Goal: Transaction & Acquisition: Purchase product/service

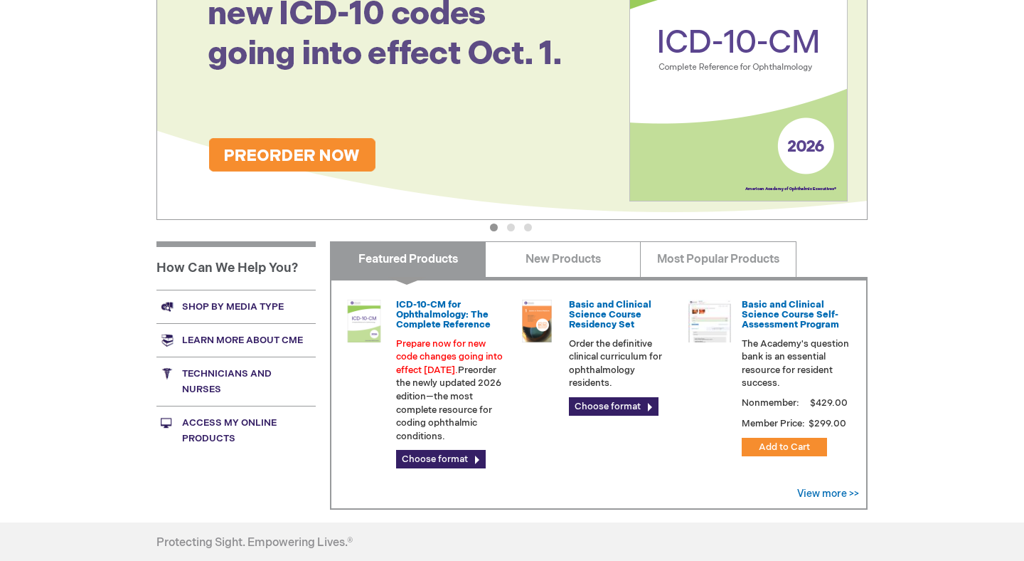
scroll to position [267, 0]
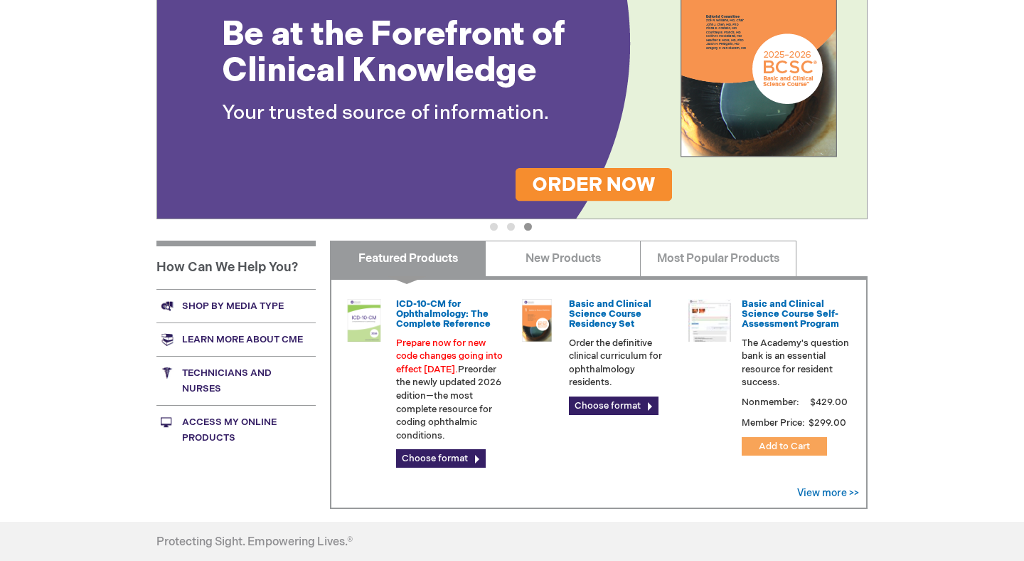
click at [783, 449] on span "Add to Cart" at bounding box center [784, 445] width 51 height 11
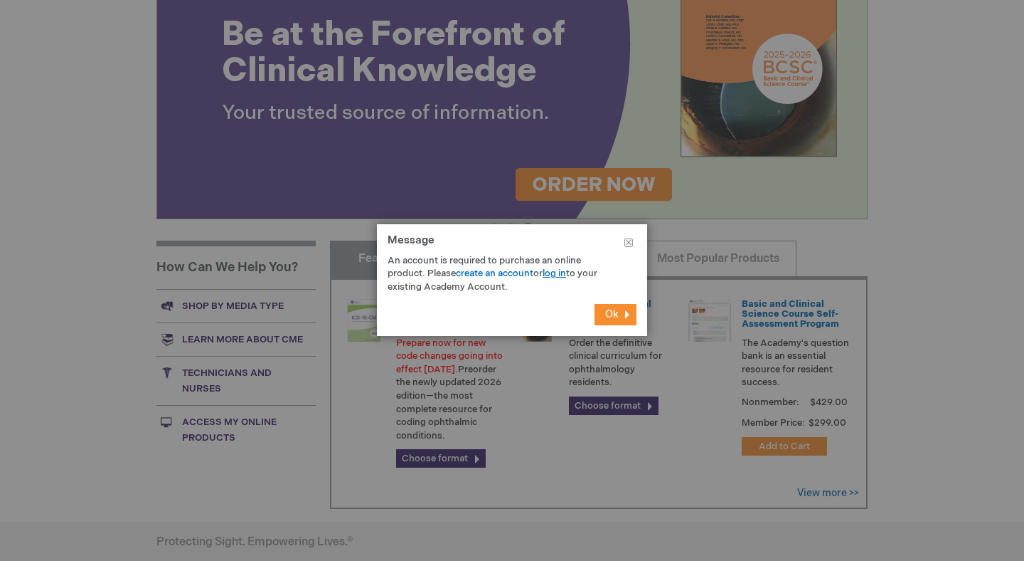
click at [562, 276] on link "log in" at bounding box center [554, 272] width 23 height 11
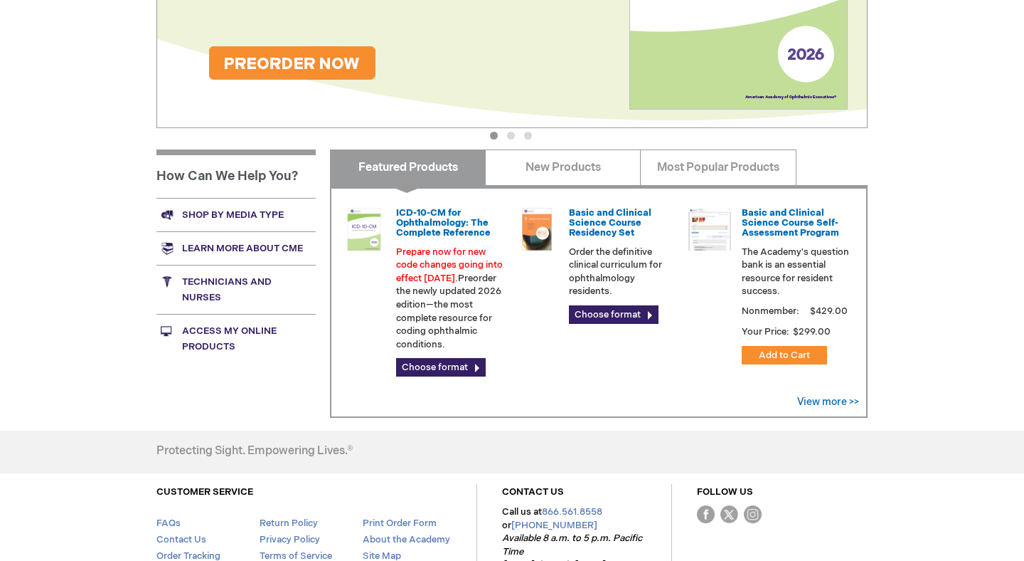
scroll to position [454, 0]
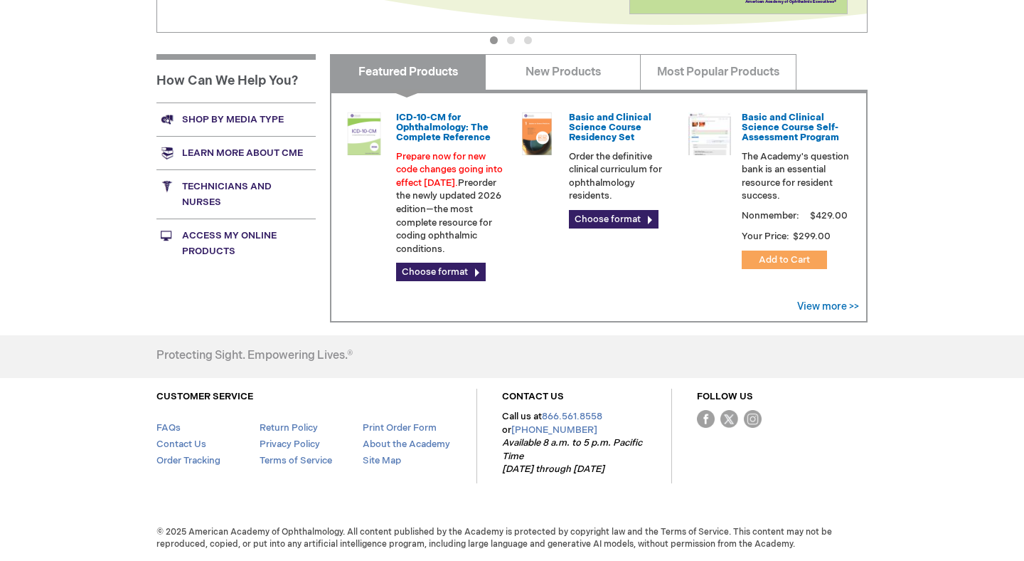
click at [822, 260] on button "Add to Cart" at bounding box center [784, 259] width 85 height 18
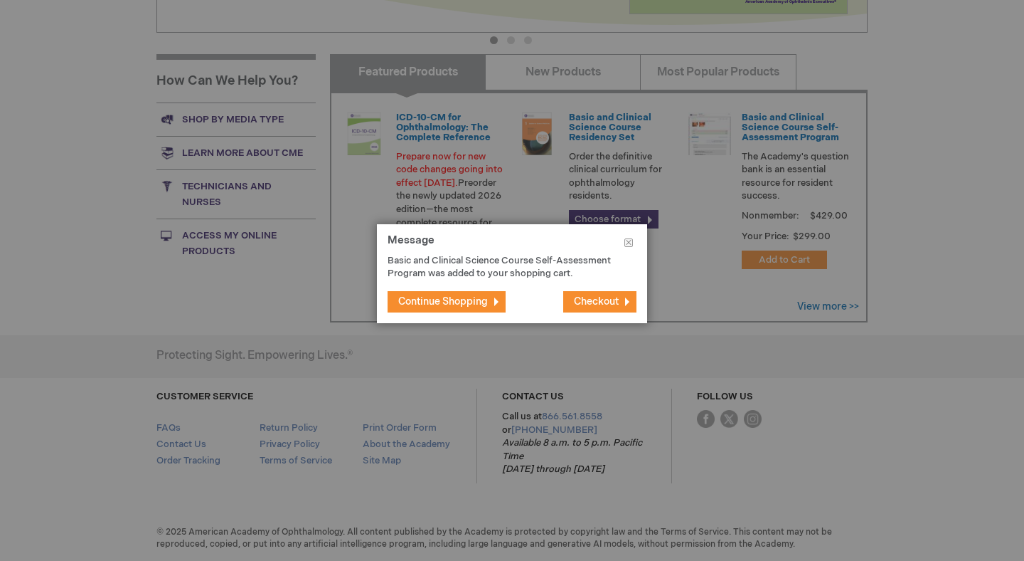
click at [599, 298] on span "Checkout" at bounding box center [596, 301] width 45 height 12
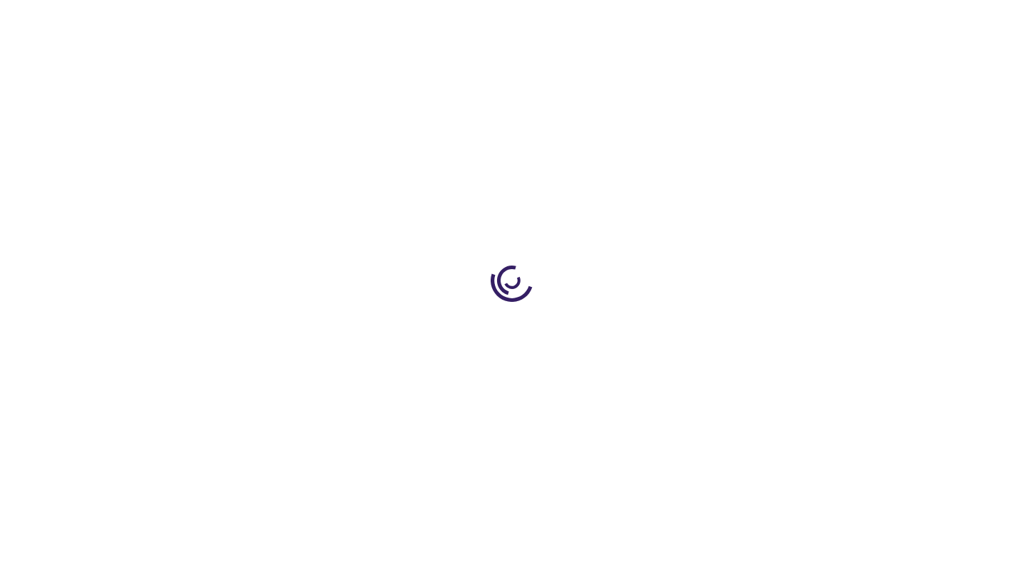
select select "US"
select select "62"
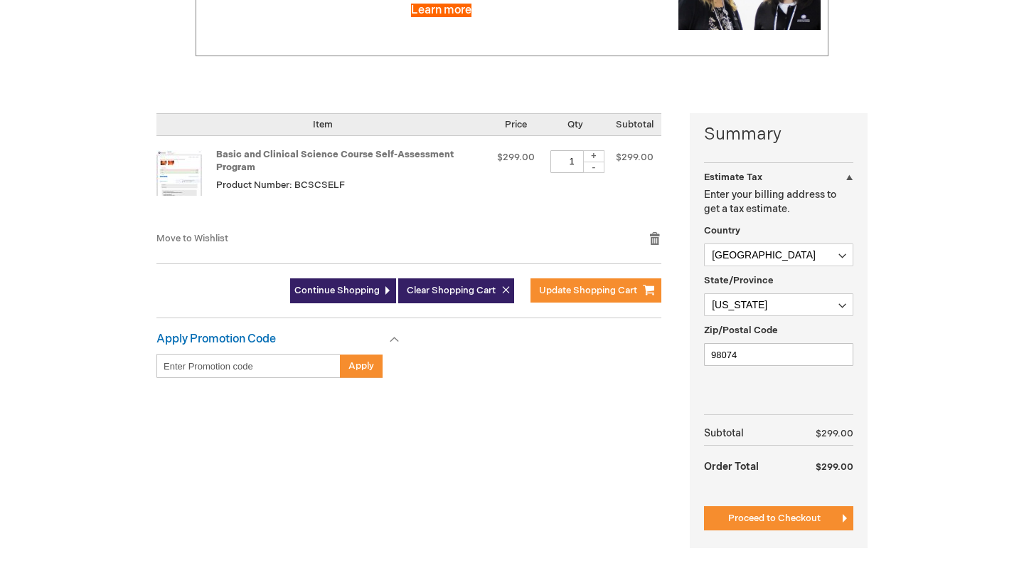
scroll to position [285, 0]
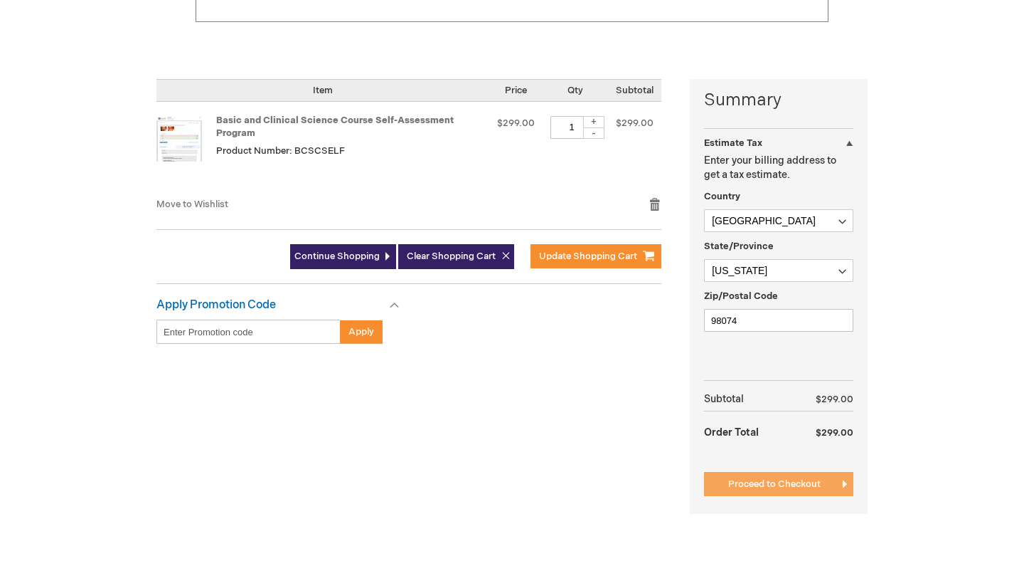
click at [778, 476] on button "Proceed to Checkout" at bounding box center [778, 484] width 149 height 24
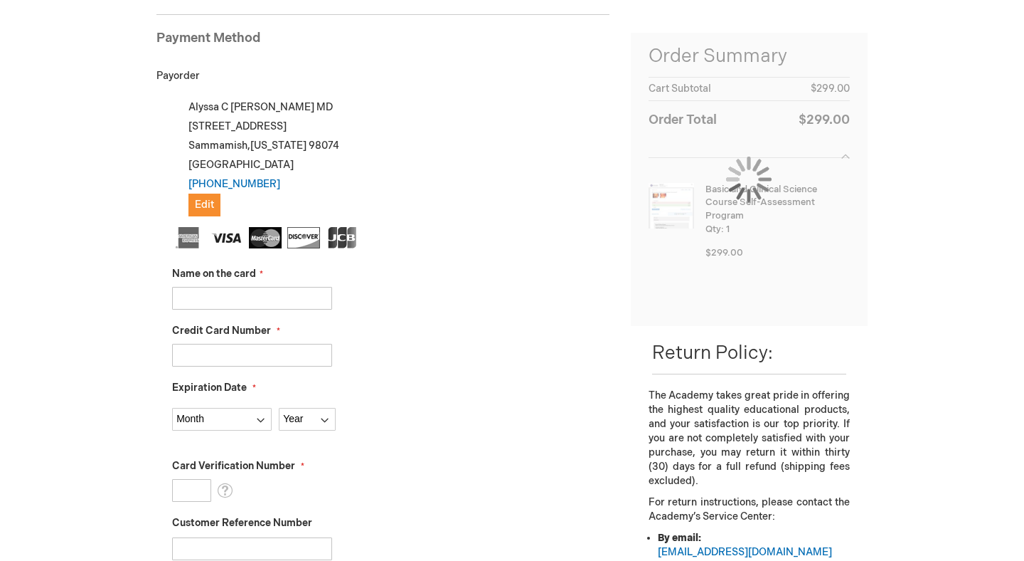
click at [199, 304] on input "Name on the card" at bounding box center [252, 298] width 160 height 23
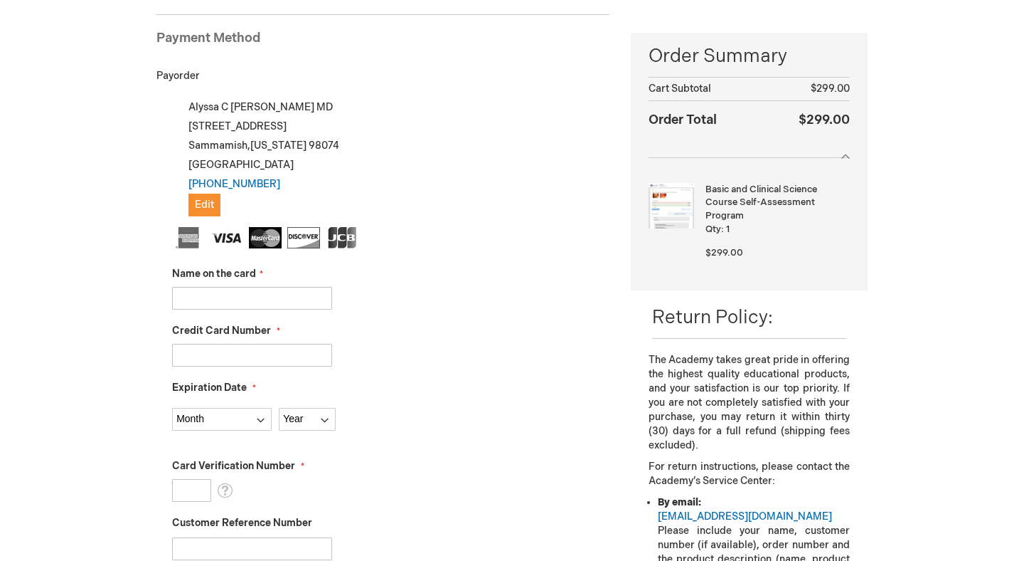
type input "[PERSON_NAME]"
type input "370382097254548"
select select "9"
select select "2028"
type input "7455"
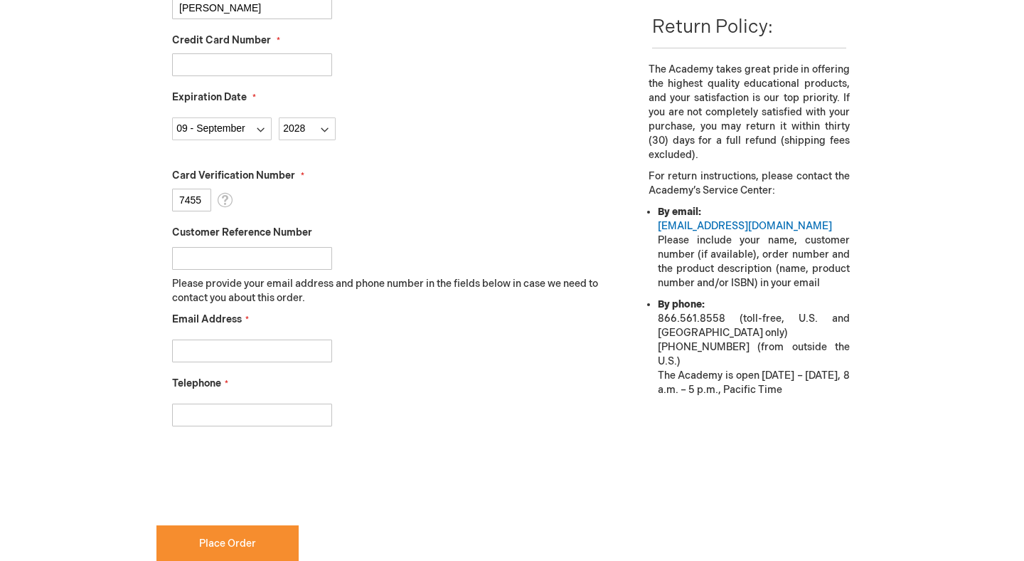
scroll to position [489, 0]
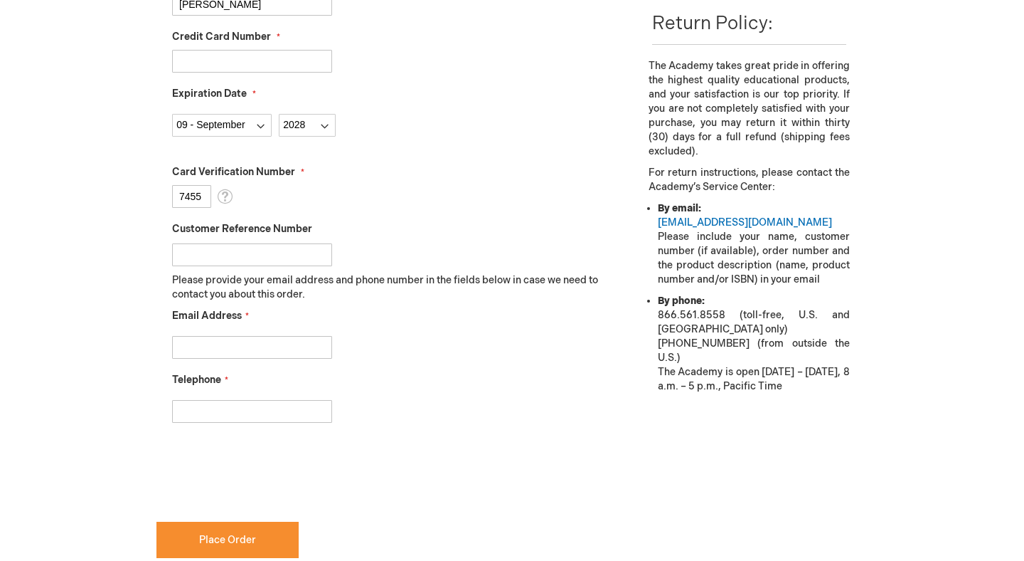
click at [279, 339] on input "Email Address" at bounding box center [252, 347] width 160 height 23
type input "alyssacbonnell@gmail.com"
type input "6093063952"
click at [409, 393] on div "6093063952" at bounding box center [391, 408] width 438 height 30
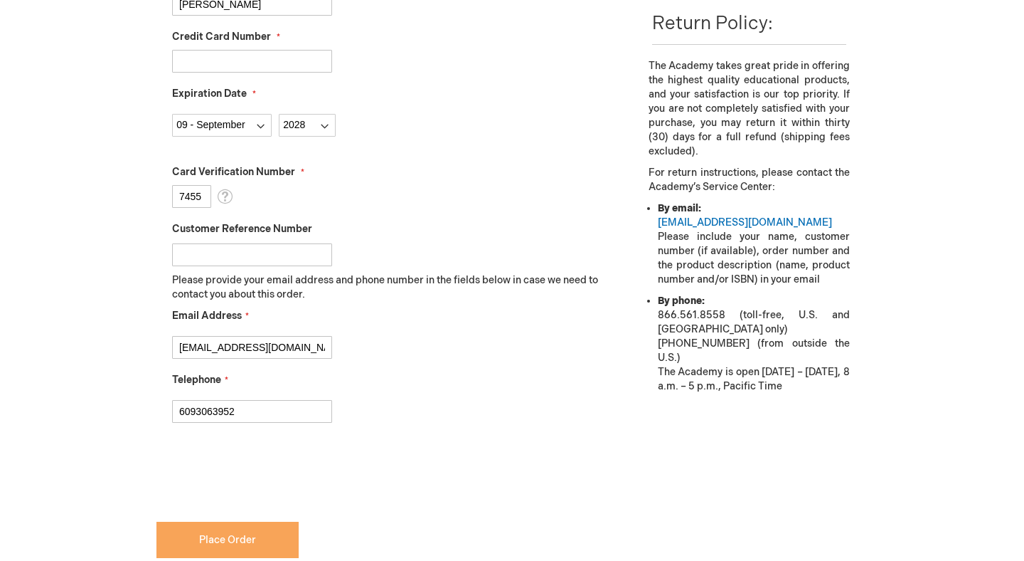
checkbox input "true"
click at [192, 538] on button "Place Order" at bounding box center [228, 539] width 142 height 36
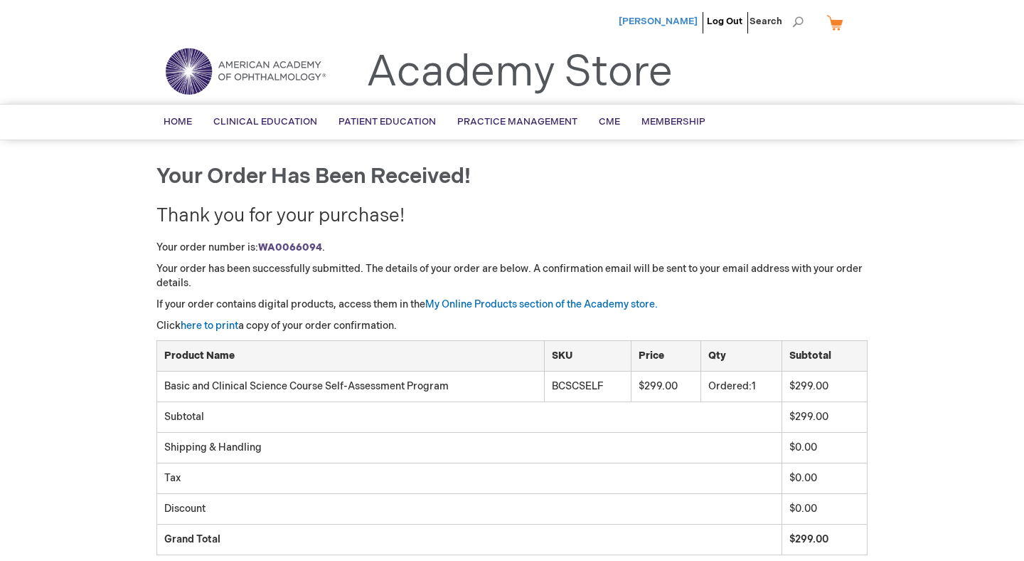
click at [684, 21] on span "[PERSON_NAME]" at bounding box center [658, 21] width 79 height 11
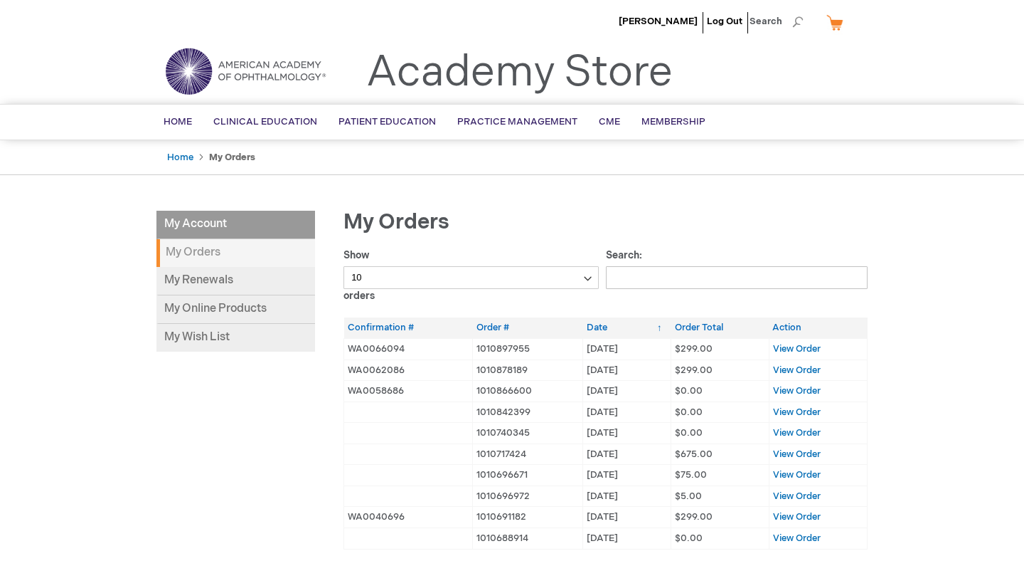
click at [253, 78] on img at bounding box center [245, 71] width 171 height 51
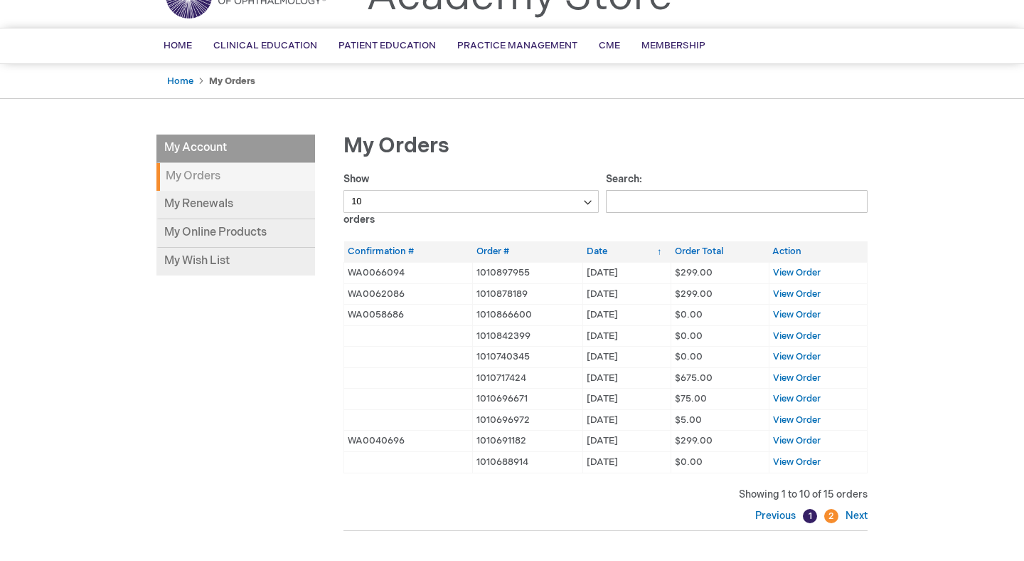
scroll to position [96, 0]
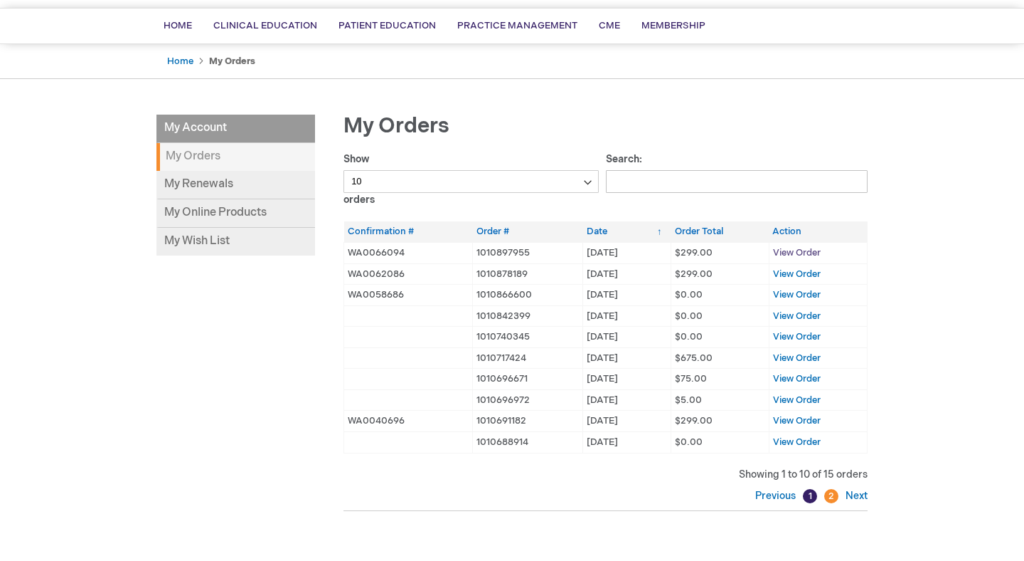
click at [799, 254] on span "View Order" at bounding box center [797, 252] width 48 height 11
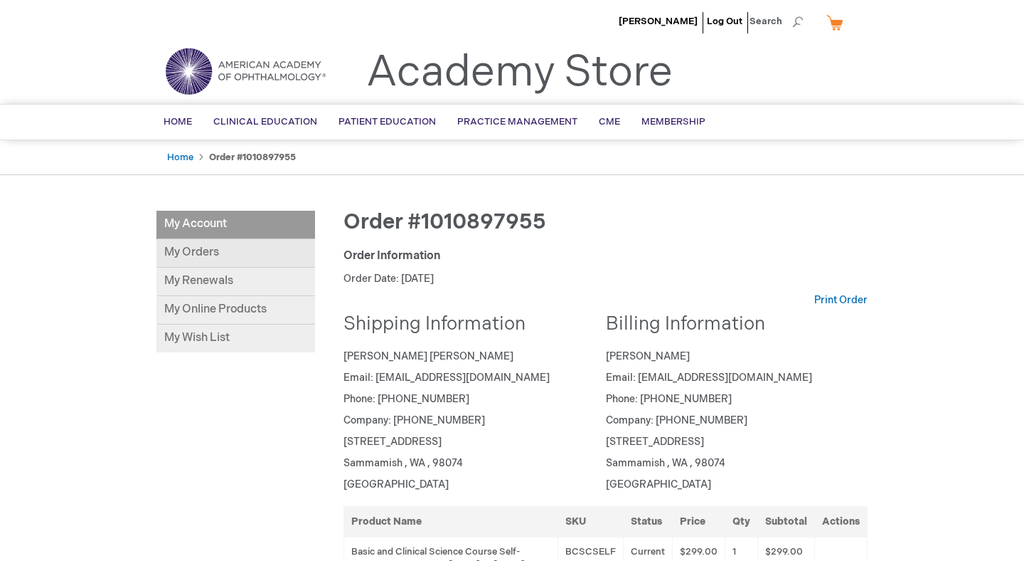
click at [223, 257] on link "My Orders" at bounding box center [236, 253] width 159 height 28
click at [221, 285] on link "My Renewals" at bounding box center [236, 281] width 159 height 28
click at [243, 311] on link "My Online Products" at bounding box center [236, 310] width 159 height 28
click at [218, 73] on img at bounding box center [245, 71] width 171 height 51
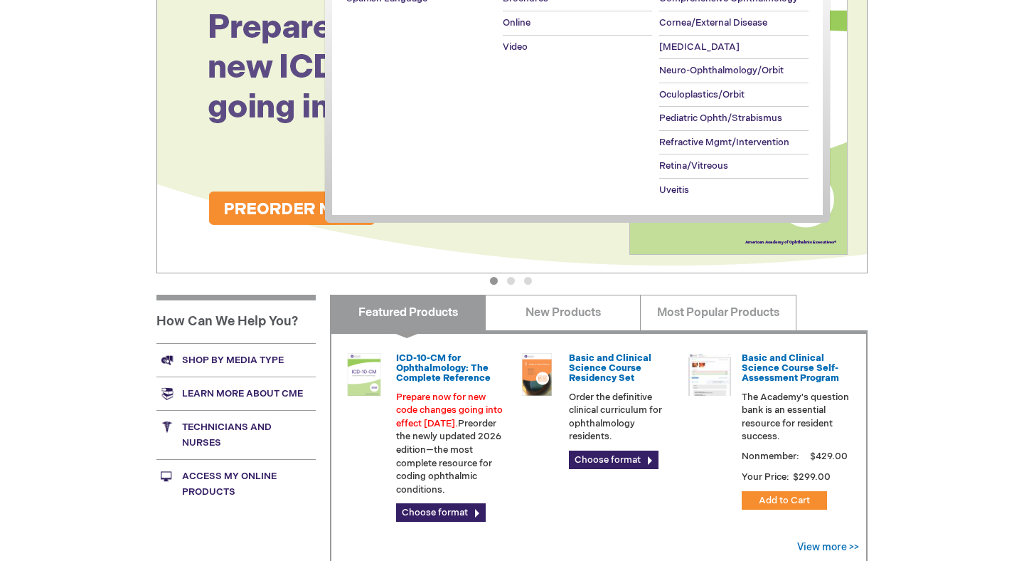
scroll to position [223, 0]
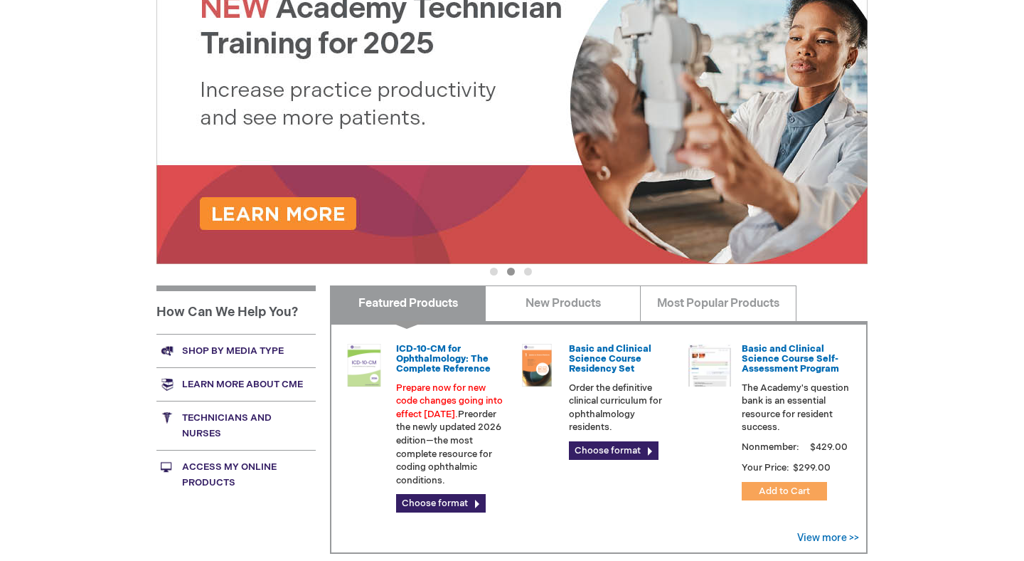
click at [812, 497] on button "Add to Cart" at bounding box center [784, 491] width 85 height 18
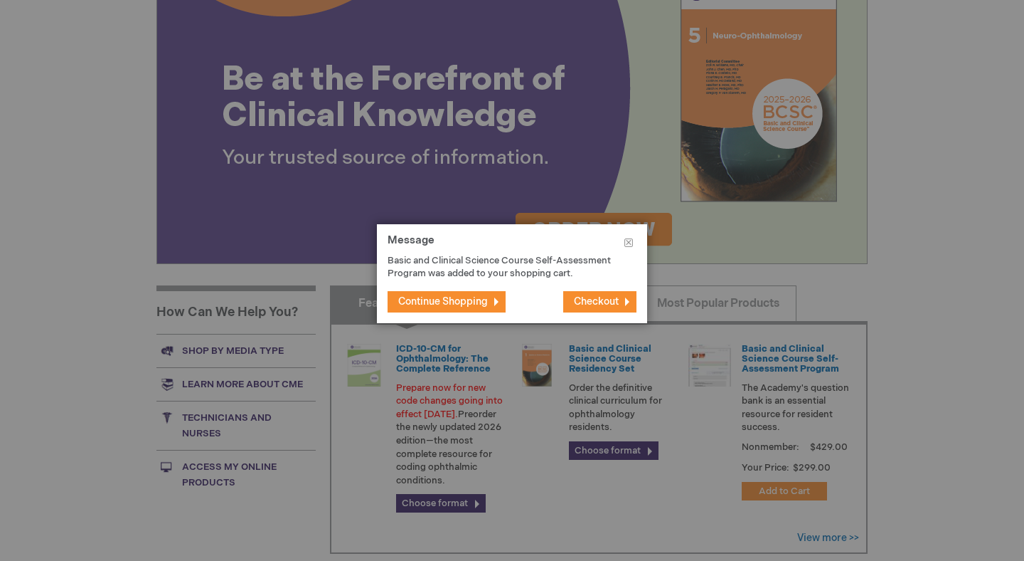
click at [615, 297] on span "Checkout" at bounding box center [596, 301] width 45 height 12
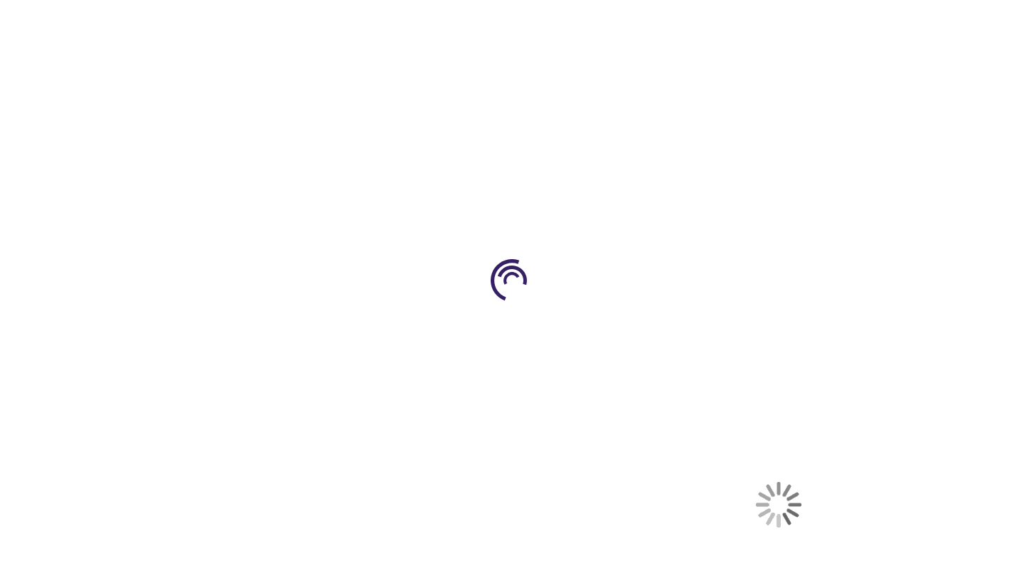
select select "US"
select select "62"
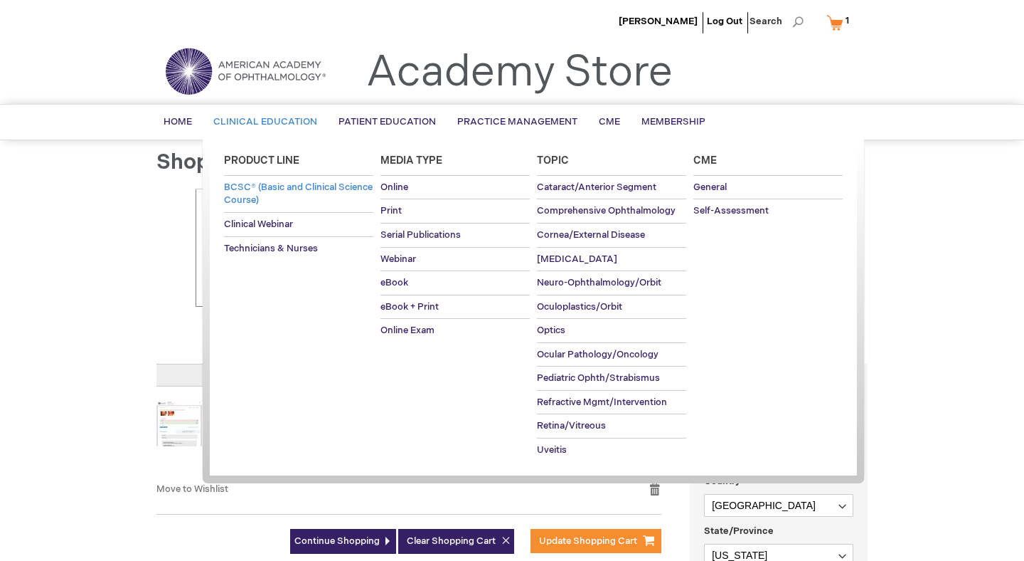
click at [250, 189] on span "BCSC® (Basic and Clinical Science Course)" at bounding box center [298, 193] width 149 height 25
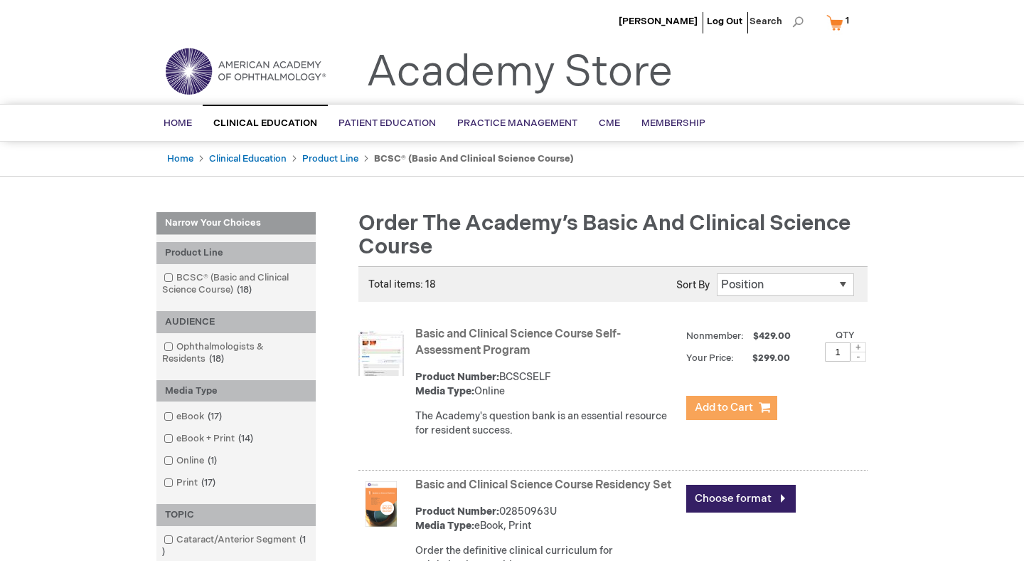
click at [723, 410] on span "Add to Cart" at bounding box center [724, 408] width 58 height 14
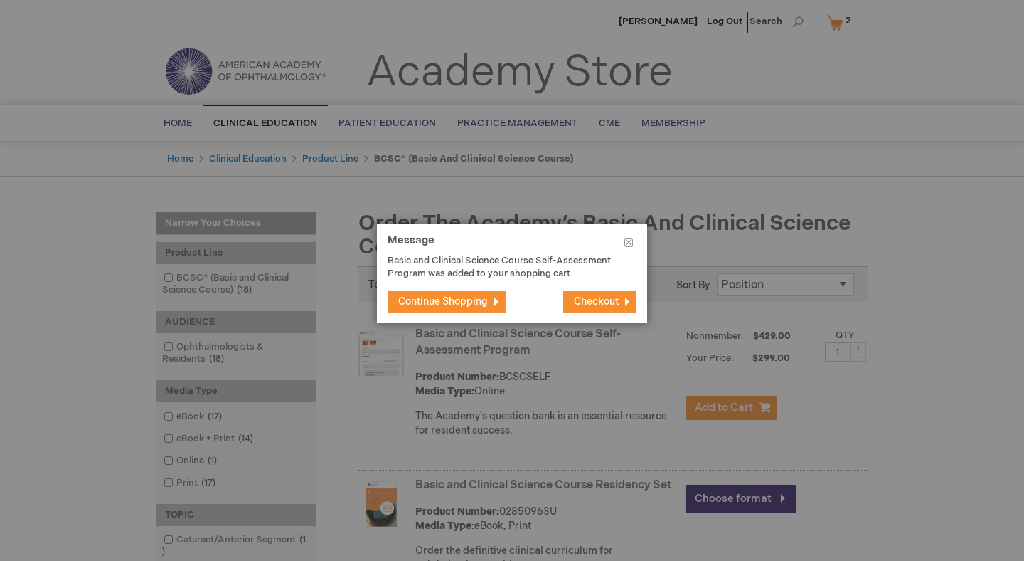
click at [578, 299] on span "Checkout" at bounding box center [596, 301] width 45 height 12
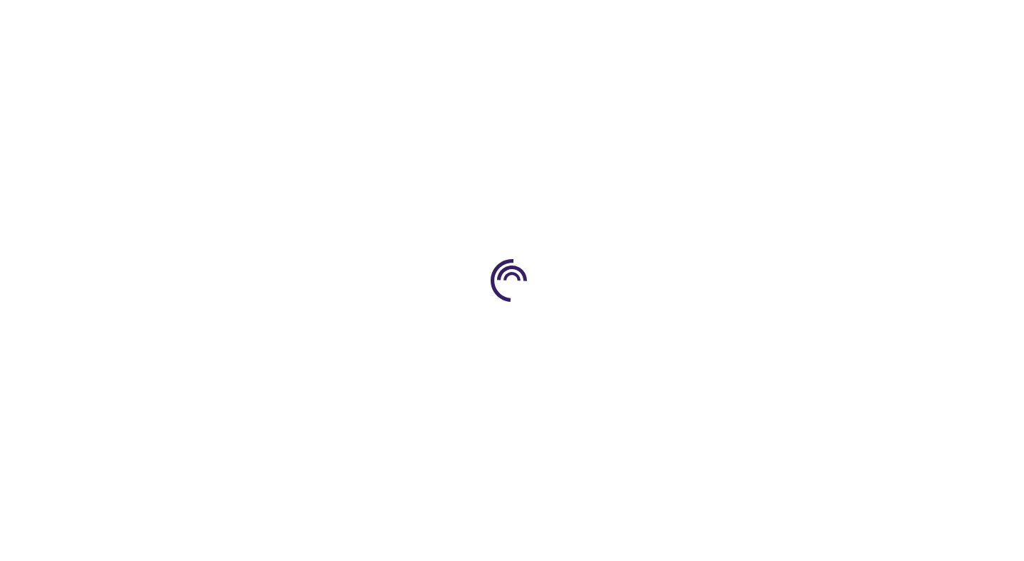
select select "US"
select select "62"
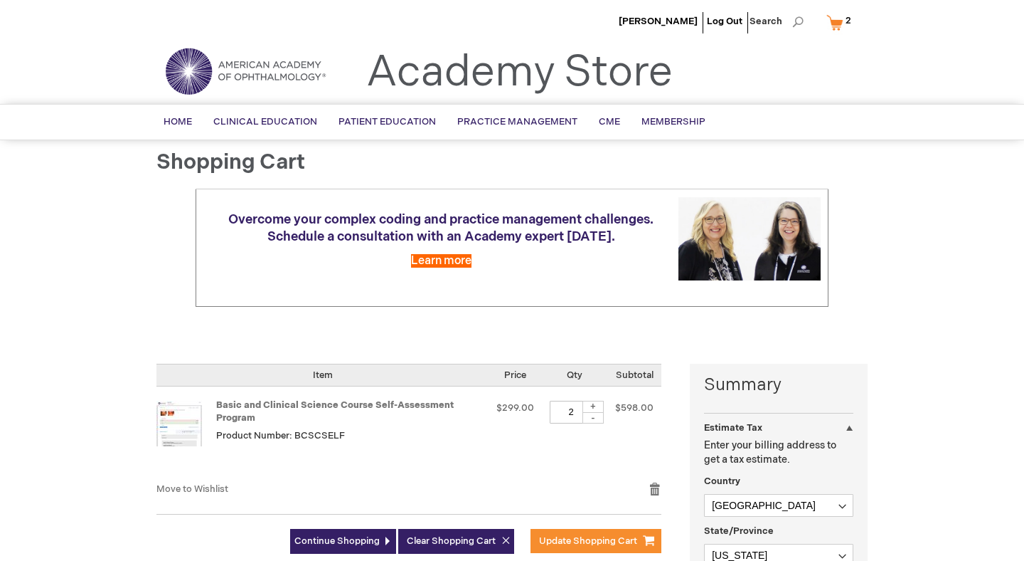
click at [600, 418] on div "-" at bounding box center [593, 417] width 21 height 11
type input "1"
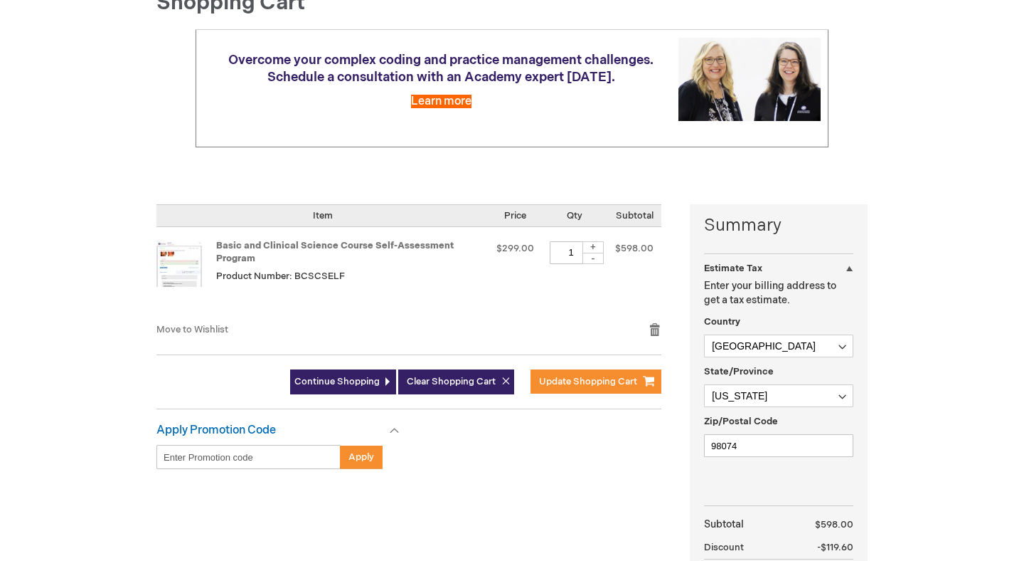
scroll to position [160, 0]
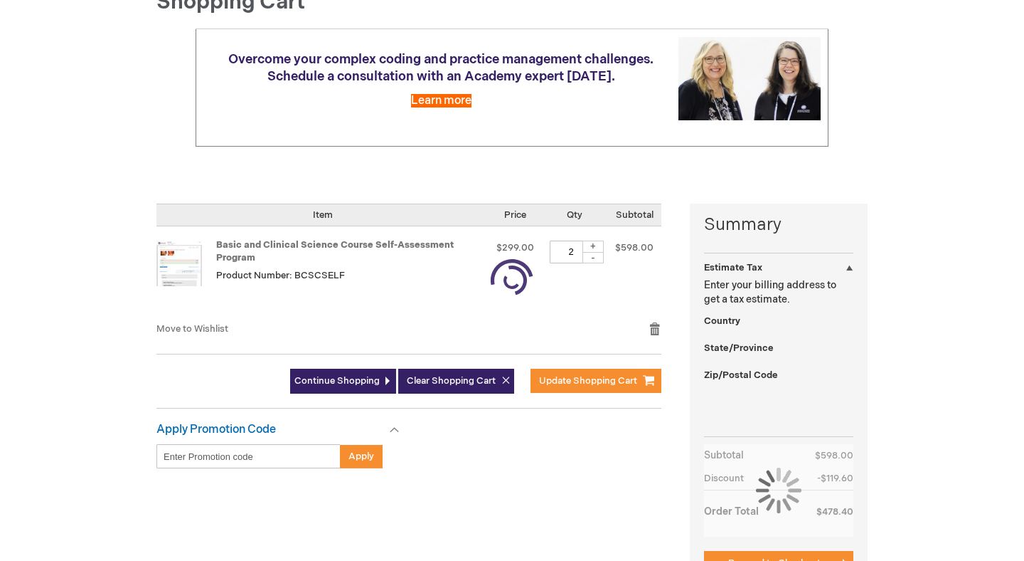
select select "US"
select select "62"
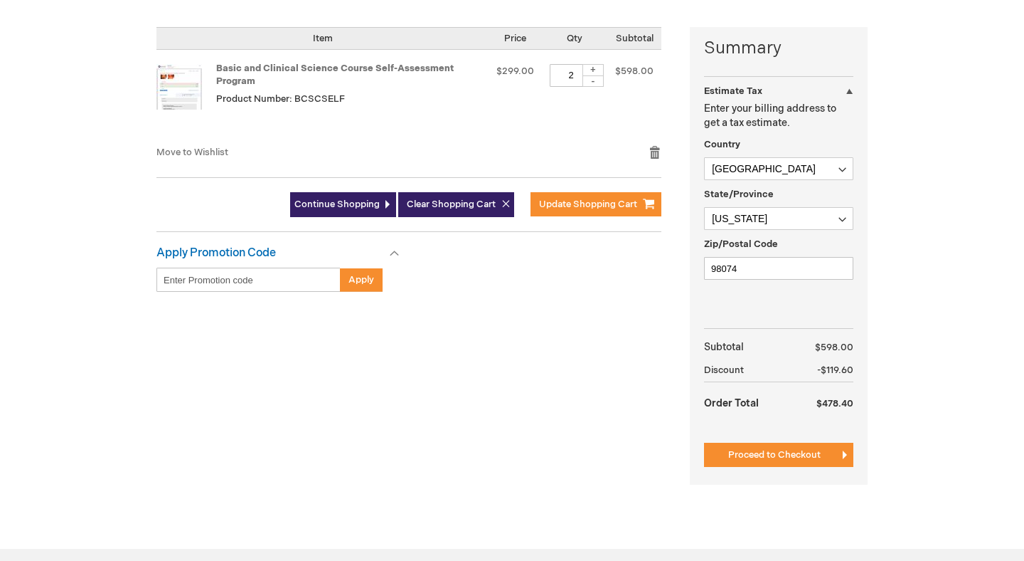
scroll to position [356, 0]
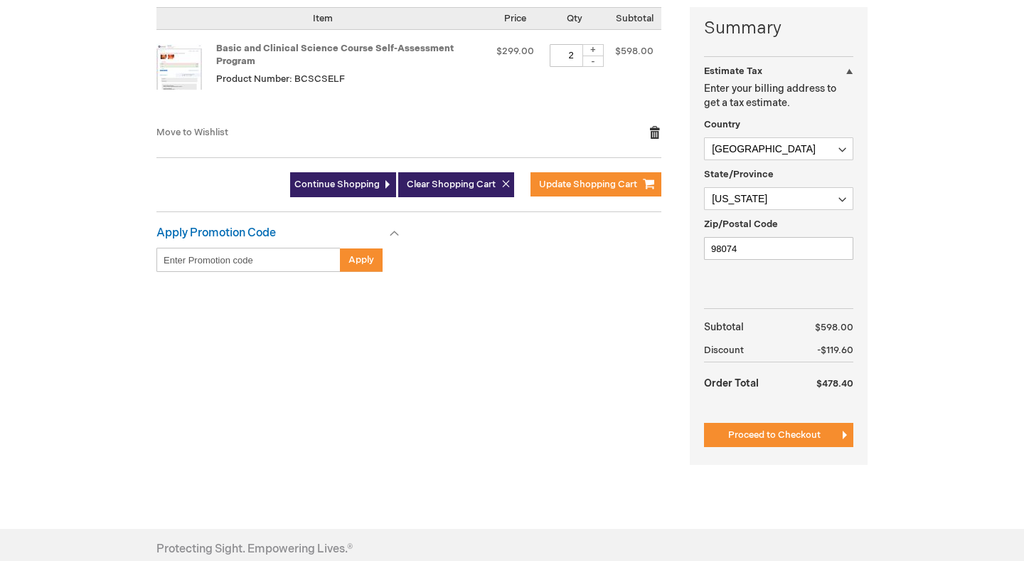
click at [655, 134] on link "Remove item" at bounding box center [655, 132] width 13 height 14
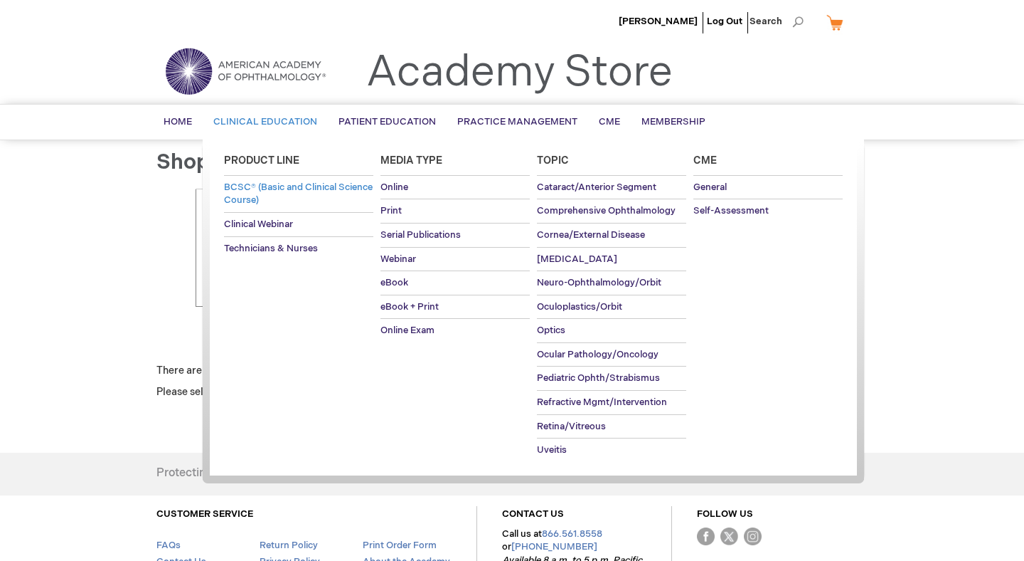
click at [270, 191] on span "BCSC® (Basic and Clinical Science Course)" at bounding box center [298, 193] width 149 height 25
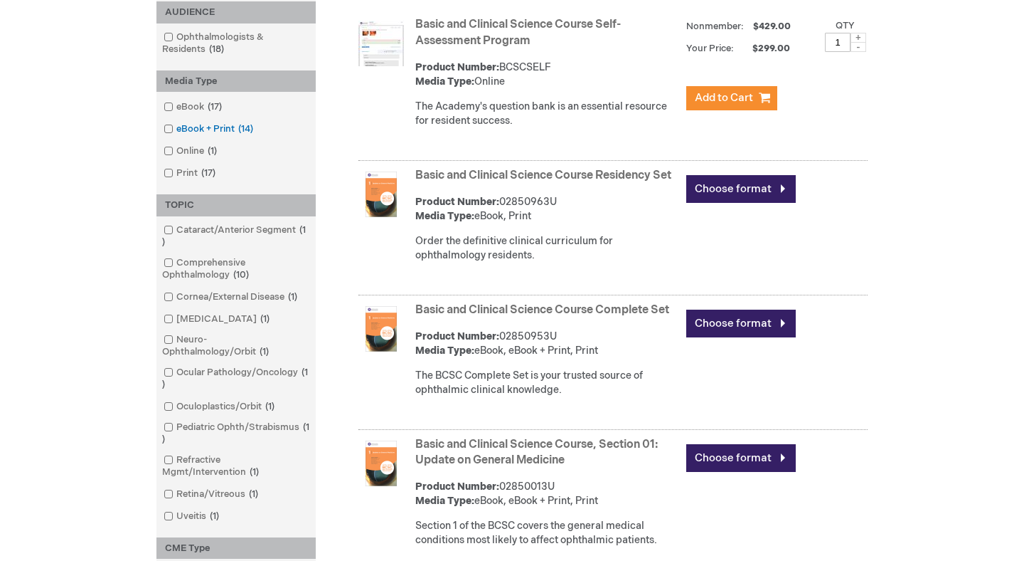
scroll to position [315, 0]
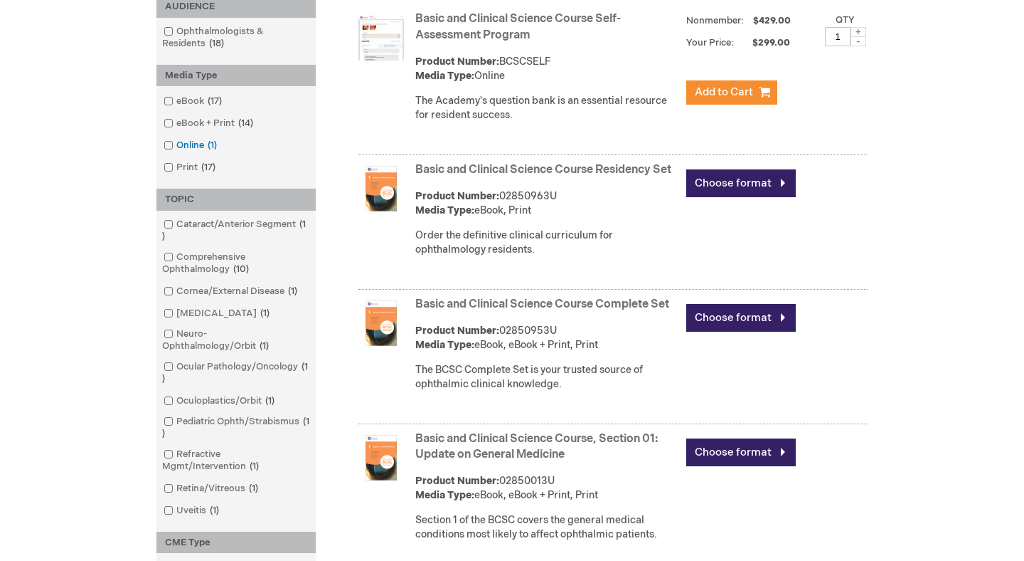
click at [176, 145] on span at bounding box center [176, 144] width 0 height 11
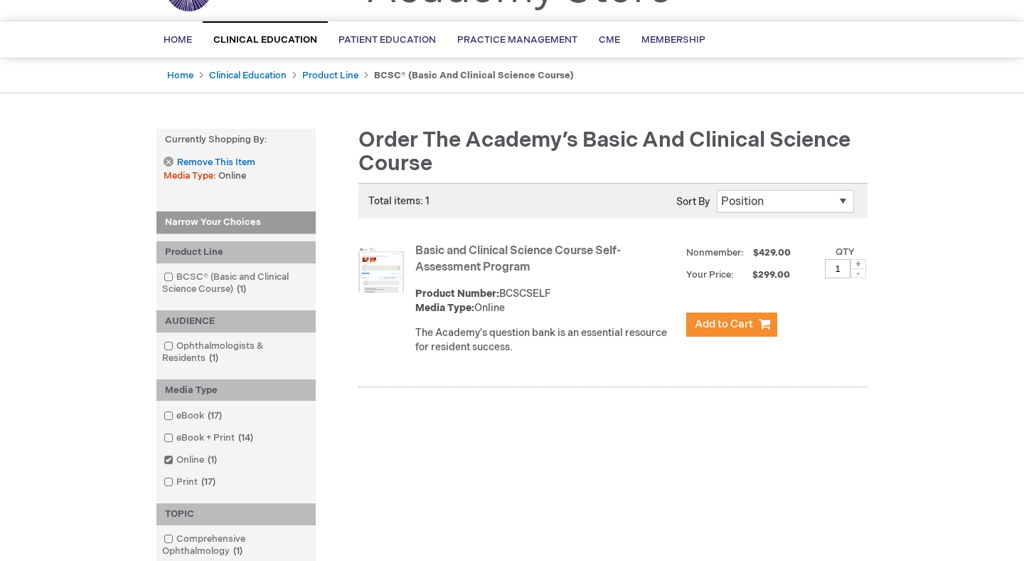
scroll to position [84, 0]
click at [307, 73] on link "Product Line" at bounding box center [330, 74] width 56 height 11
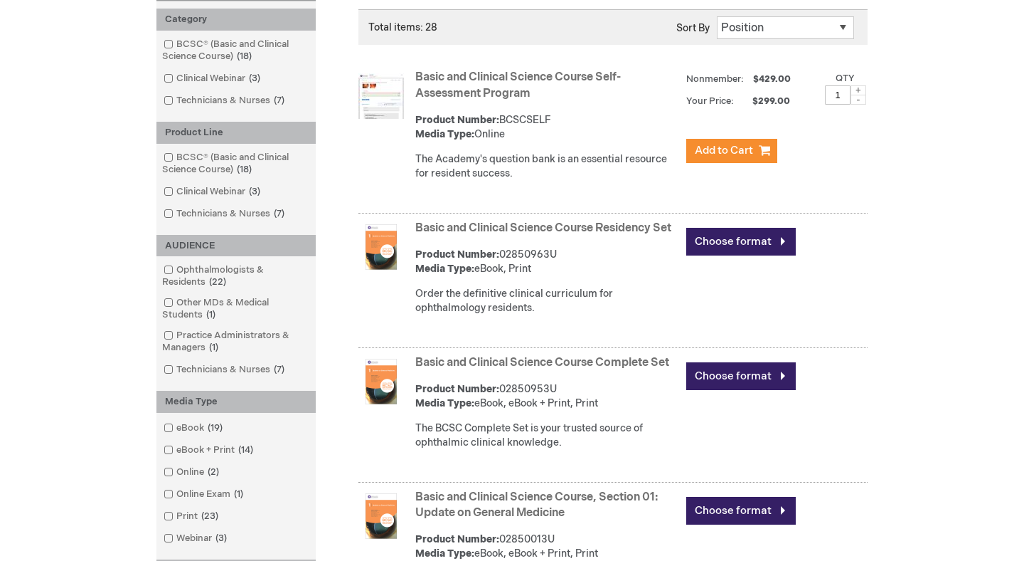
scroll to position [234, 0]
click at [177, 470] on link "Online 2 items" at bounding box center [192, 472] width 65 height 14
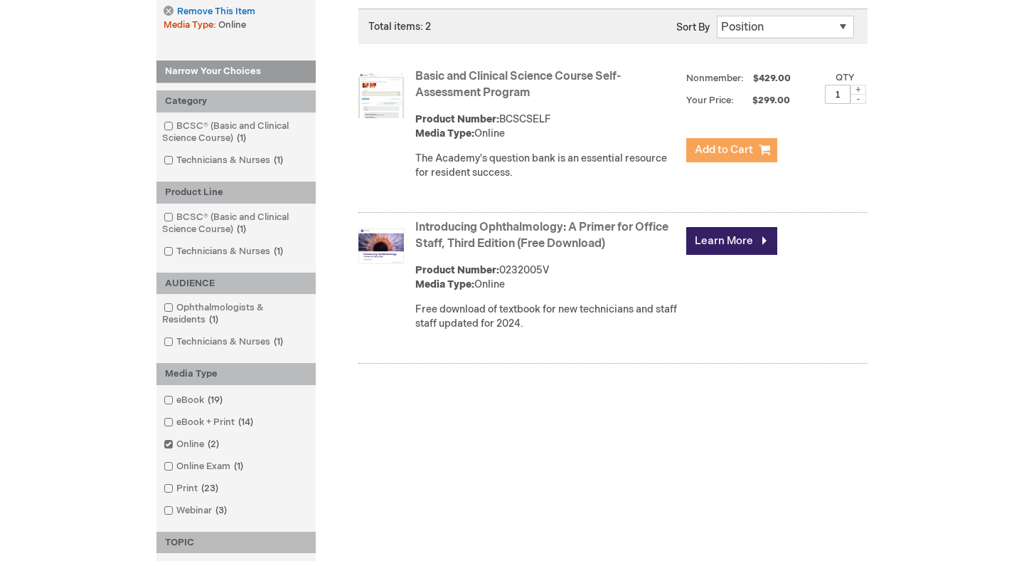
click at [705, 152] on span "Add to Cart" at bounding box center [724, 150] width 58 height 14
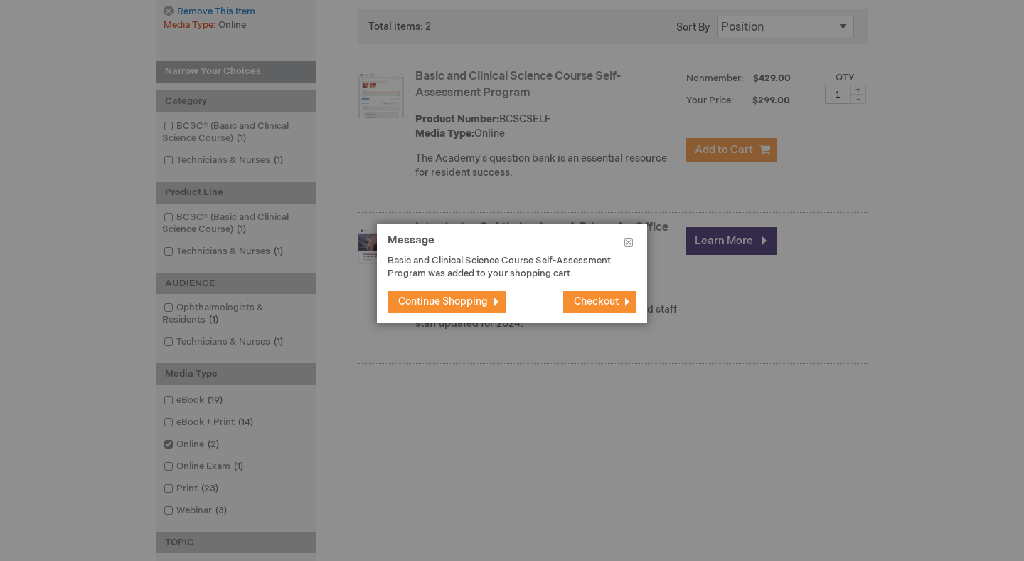
click at [582, 301] on span "Checkout" at bounding box center [596, 301] width 45 height 12
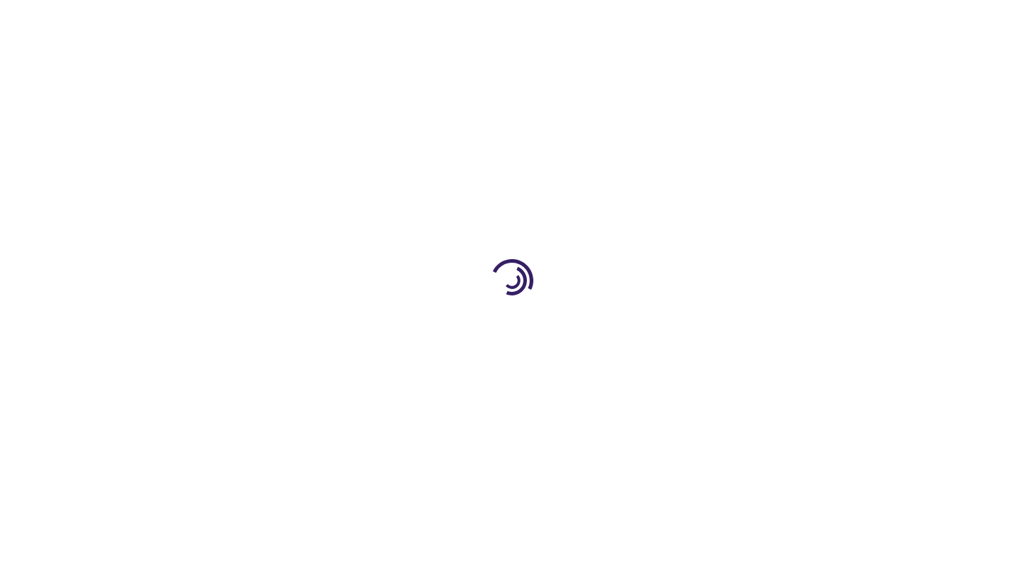
select select "US"
select select "62"
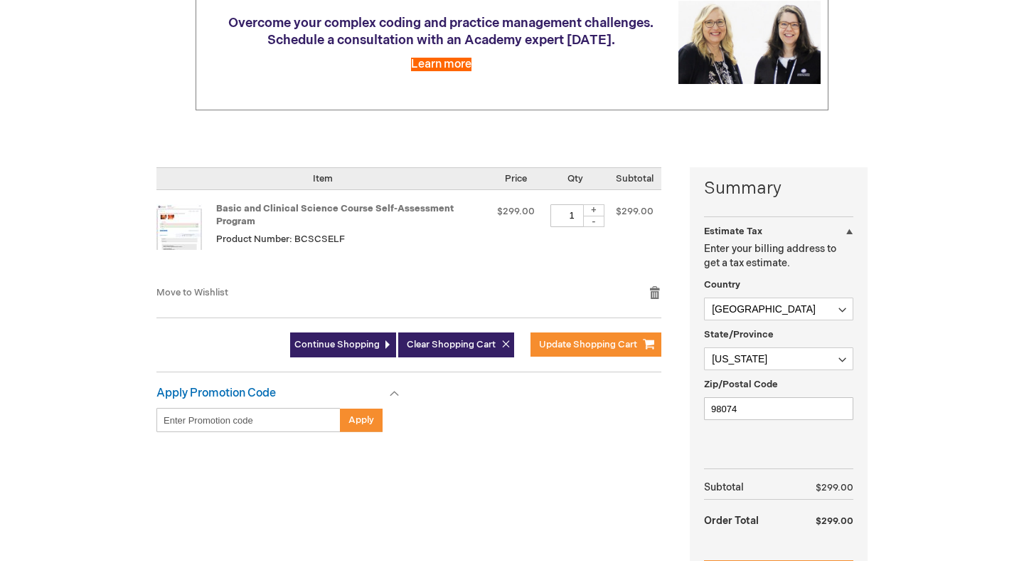
scroll to position [390, 0]
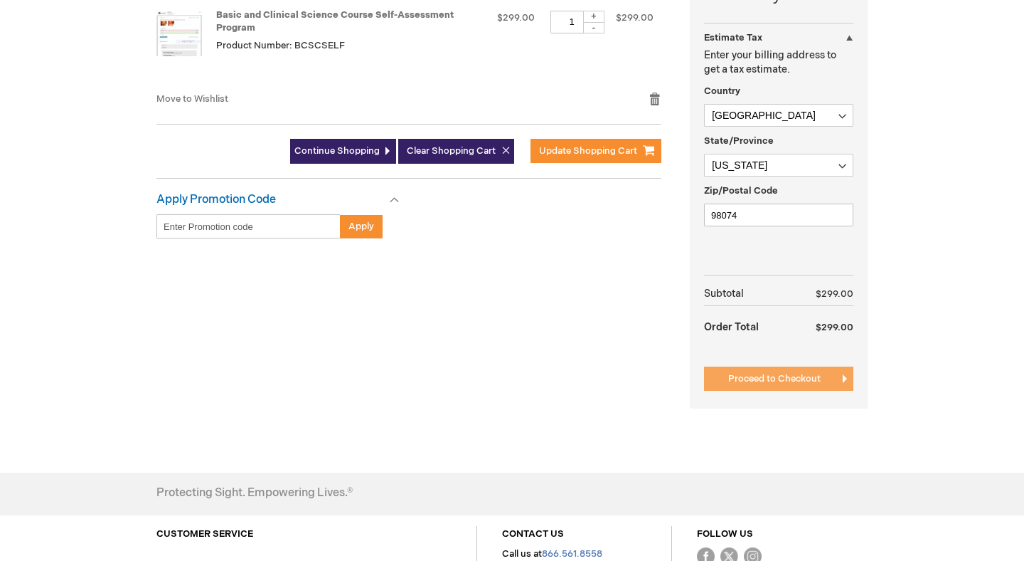
click at [805, 382] on span "Proceed to Checkout" at bounding box center [774, 378] width 92 height 11
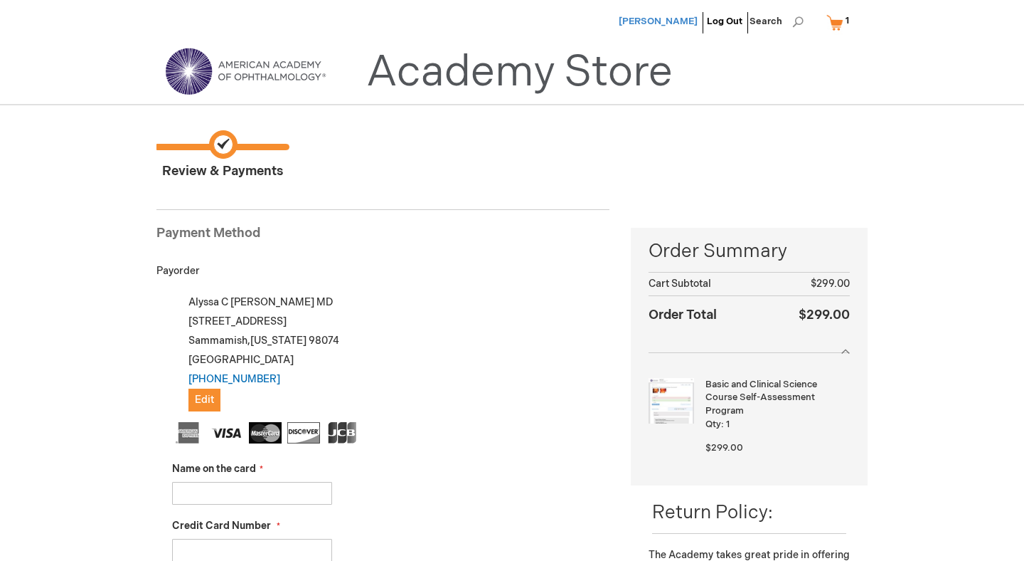
click at [683, 18] on span "[PERSON_NAME]" at bounding box center [658, 21] width 79 height 11
